Goal: Check status: Check status

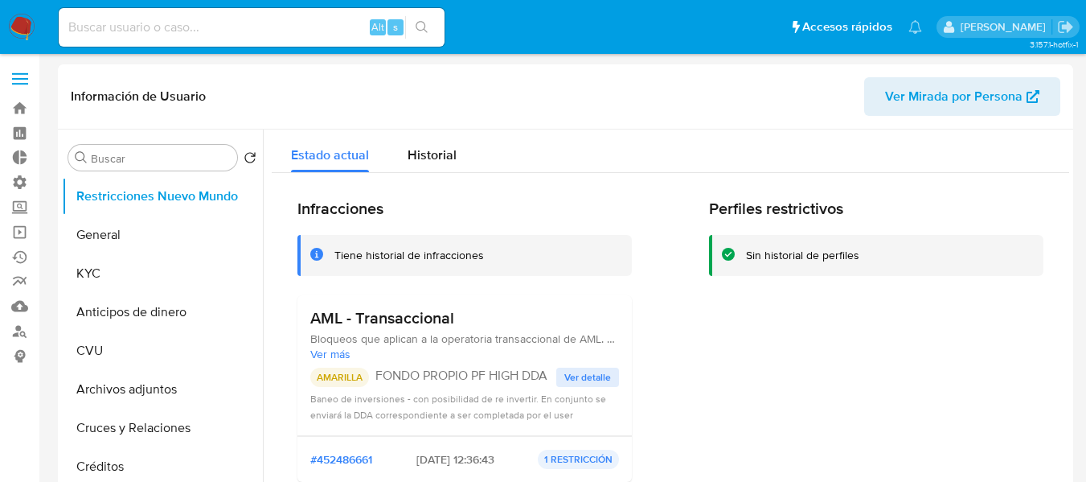
select select "10"
click at [263, 32] on input at bounding box center [252, 27] width 386 height 21
paste input "2294392526"
type input "2294392526"
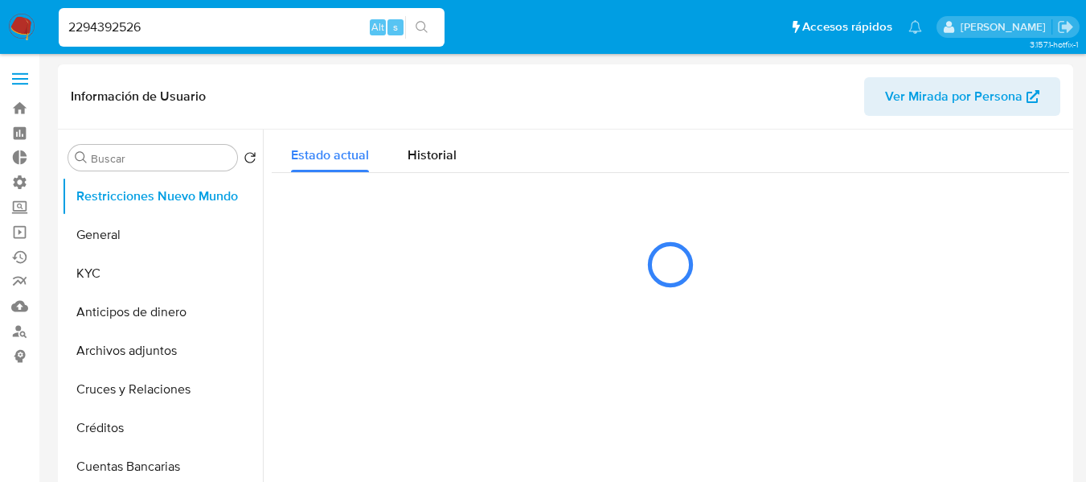
select select "10"
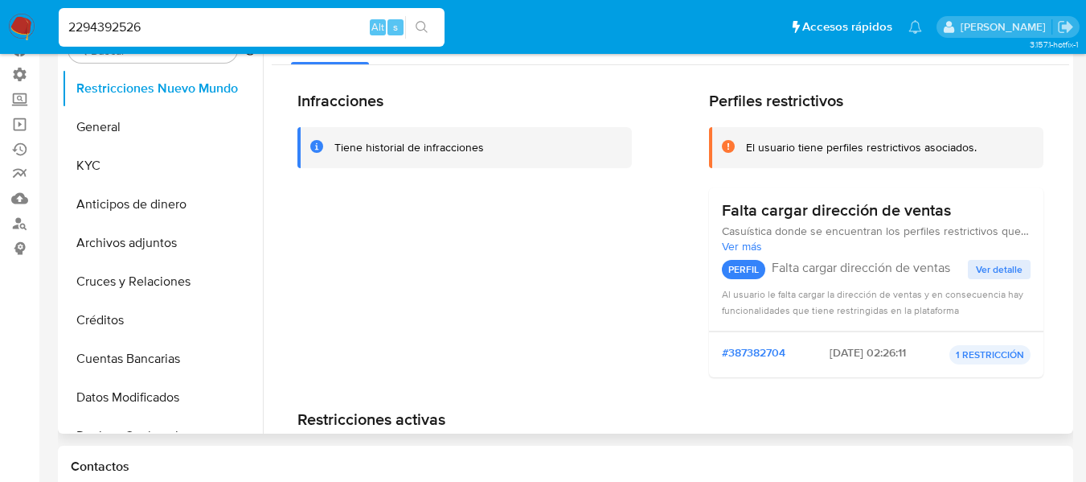
scroll to position [80, 0]
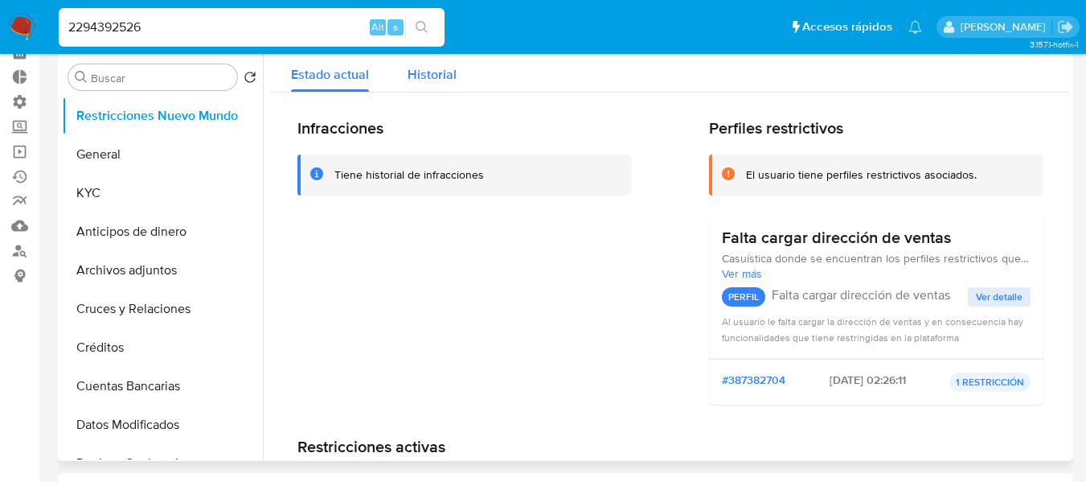
click at [430, 86] on div "Historial" at bounding box center [432, 70] width 49 height 43
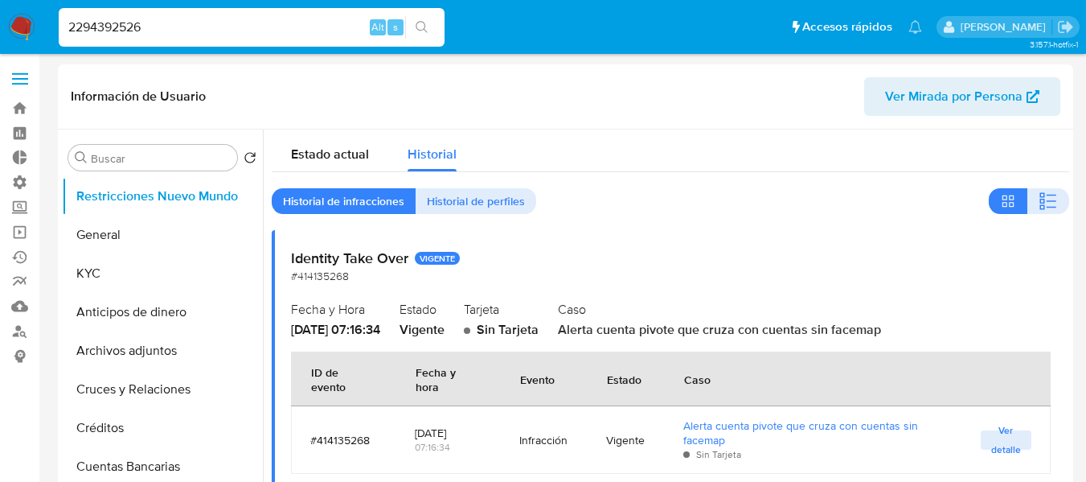
scroll to position [0, 0]
click at [125, 23] on input "2294392526" at bounding box center [252, 27] width 386 height 21
click at [494, 213] on span "Historial de perfiles" at bounding box center [476, 202] width 98 height 23
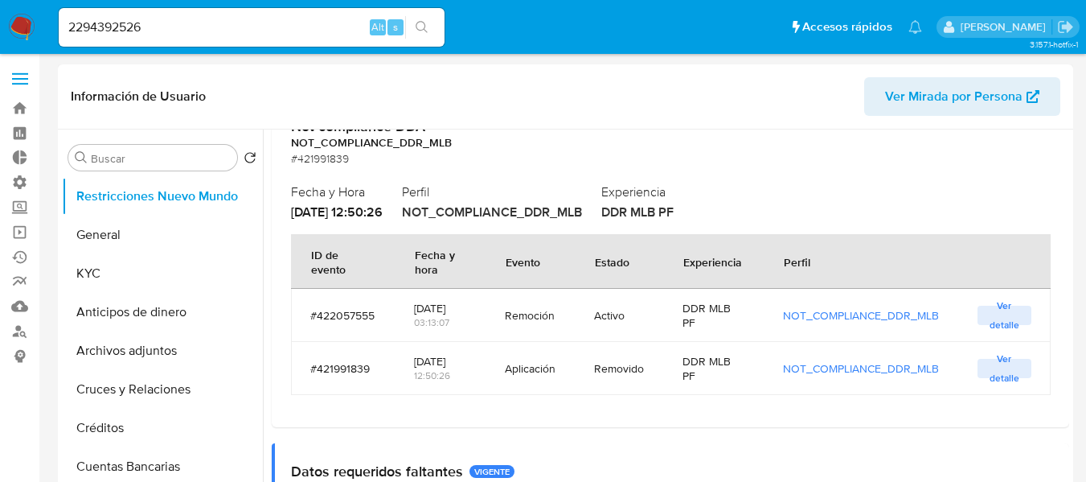
scroll to position [161, 0]
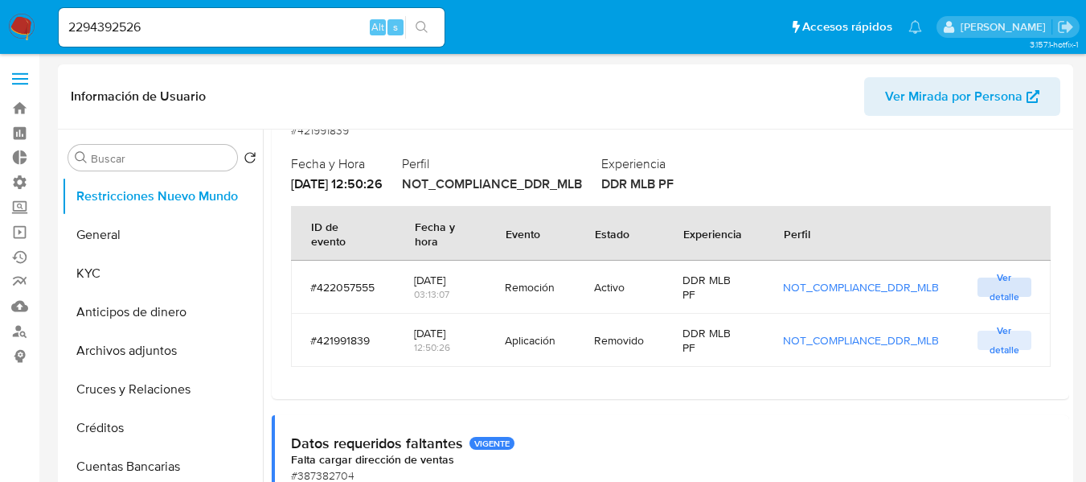
click at [1007, 279] on span "Ver detalle" at bounding box center [1005, 287] width 38 height 16
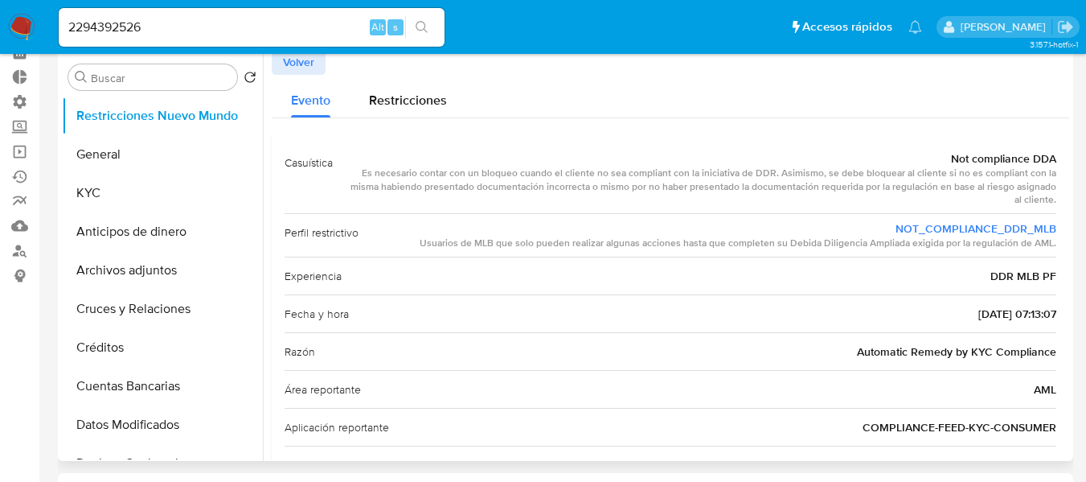
scroll to position [56, 0]
